Goal: Transaction & Acquisition: Obtain resource

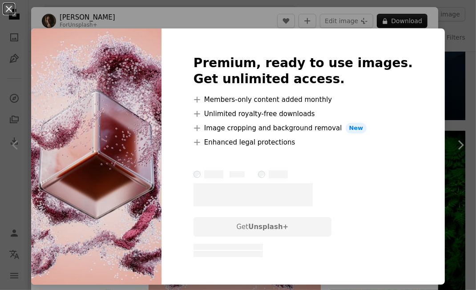
scroll to position [141, 0]
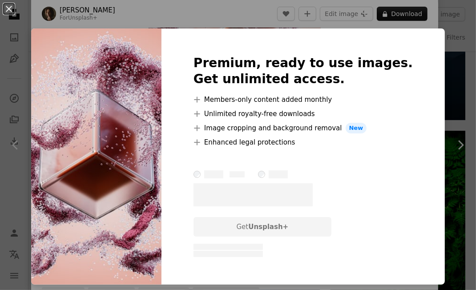
click at [132, 178] on img at bounding box center [96, 156] width 130 height 256
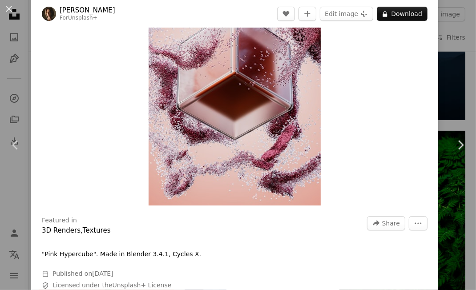
scroll to position [61, 0]
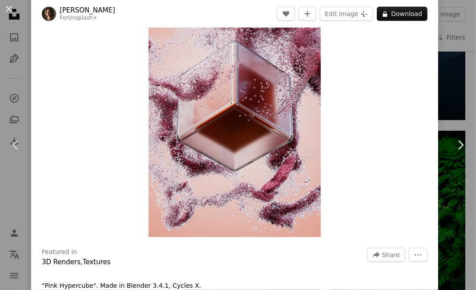
click at [280, 127] on img "Zoom in on this image" at bounding box center [235, 108] width 172 height 259
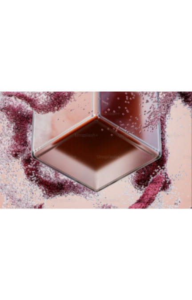
scroll to position [283, 0]
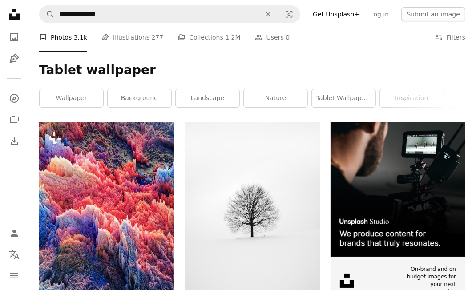
click at [392, 91] on link "inspiration" at bounding box center [412, 98] width 64 height 18
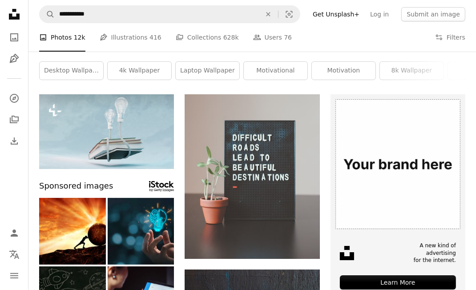
scroll to position [33, 0]
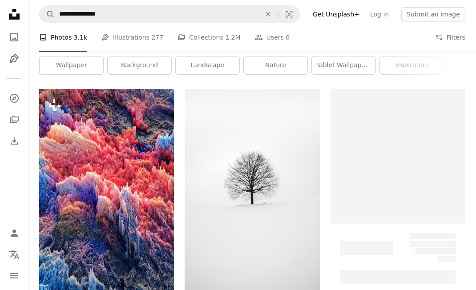
scroll to position [56, 0]
